Goal: Task Accomplishment & Management: Manage account settings

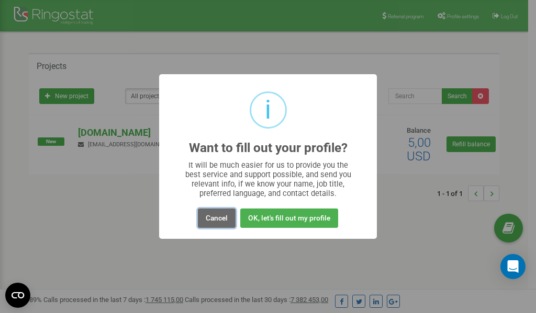
click at [219, 218] on button "Cancel" at bounding box center [217, 218] width 38 height 19
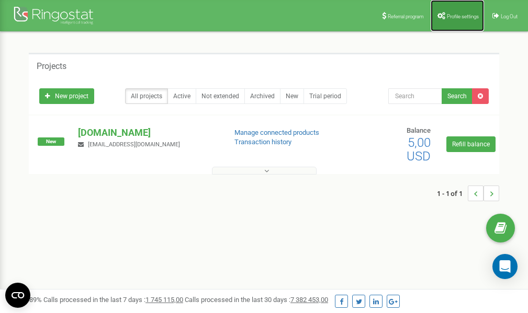
click at [455, 18] on span "Profile settings" at bounding box center [463, 17] width 32 height 6
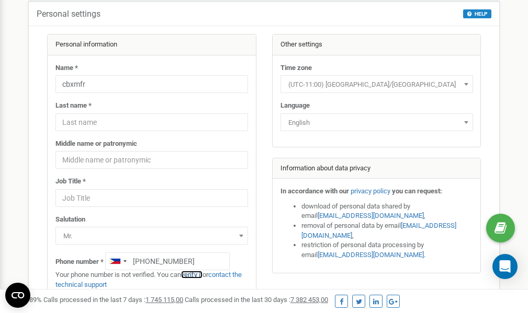
click at [193, 276] on link "verify it" at bounding box center [191, 275] width 21 height 8
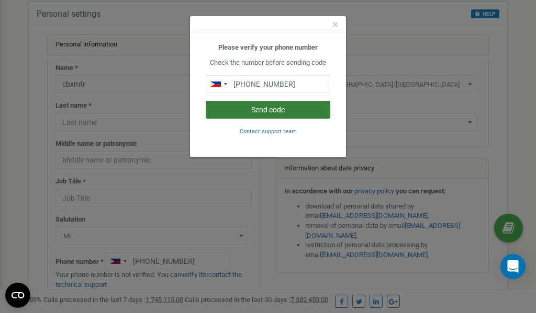
click at [259, 107] on button "Send code" at bounding box center [268, 110] width 125 height 18
